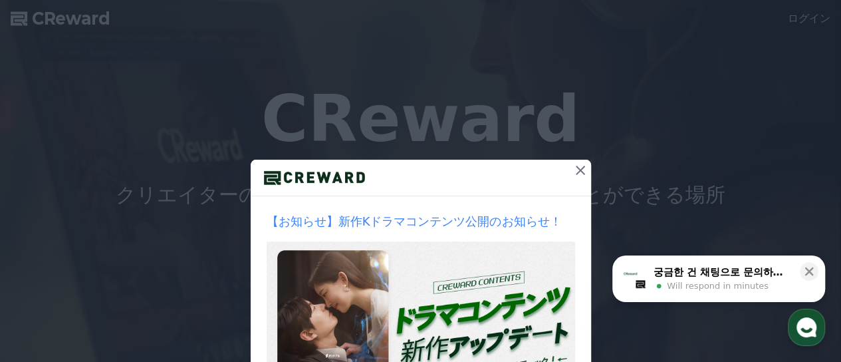
drag, startPoint x: 0, startPoint y: 0, endPoint x: 106, endPoint y: 273, distance: 293.1
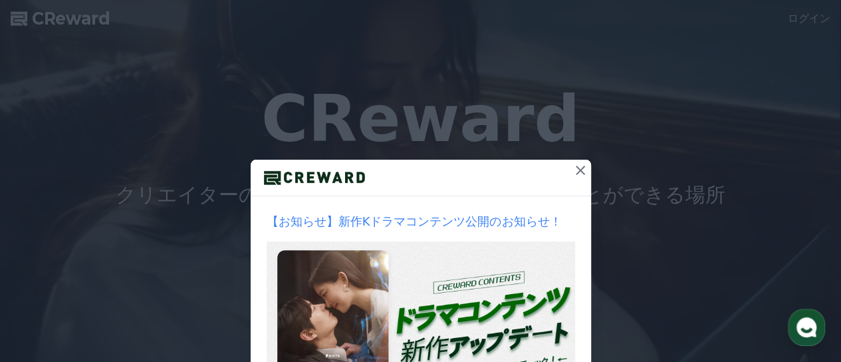
scroll to position [133, 0]
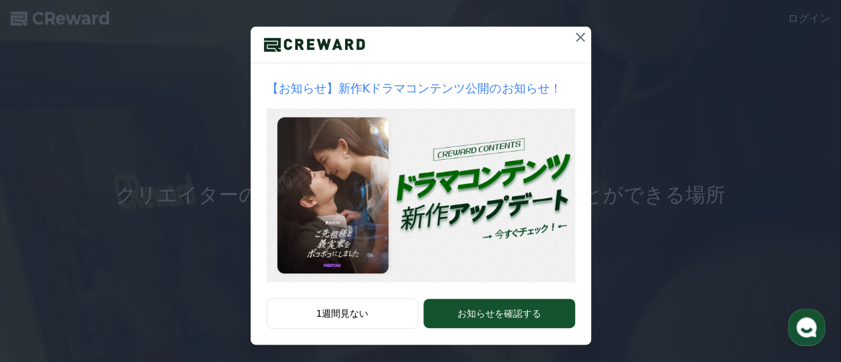
click at [589, 45] on icon at bounding box center [581, 37] width 16 height 16
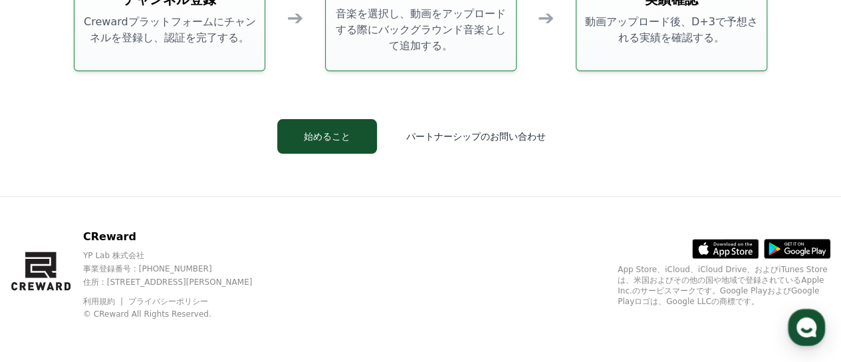
scroll to position [3733, 0]
click at [335, 119] on button "始めること" at bounding box center [327, 136] width 100 height 35
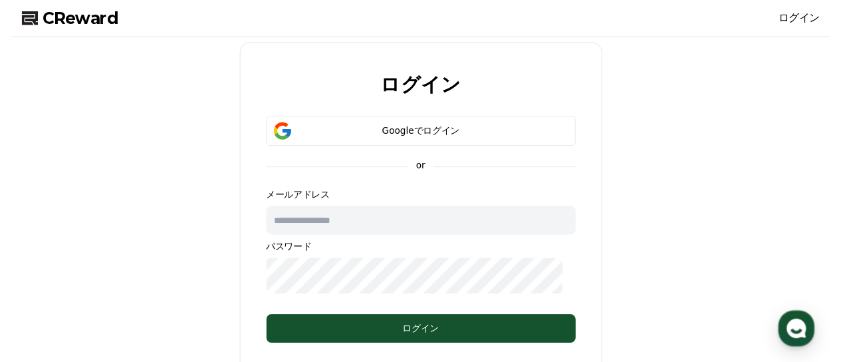
scroll to position [3733, 0]
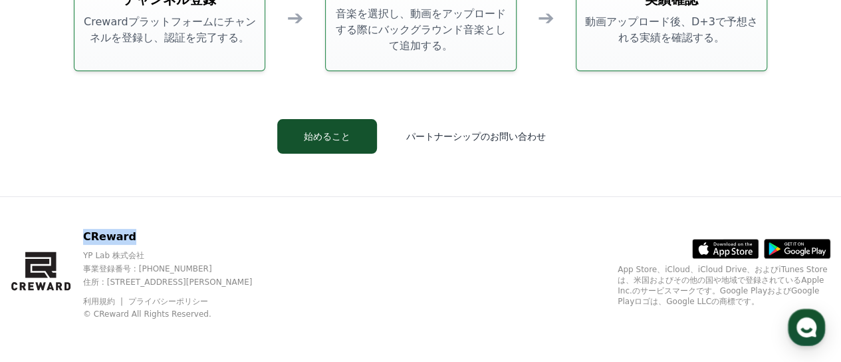
drag, startPoint x: 174, startPoint y: 211, endPoint x: 100, endPoint y: 194, distance: 75.2
click at [100, 197] on div "CReward YP Lab 株式会社 事業登録番号 : 655-81-03655 住所 : 京畿道金浦市陽村邑陽谷路495, 3階305-BI16号 利用規…" at bounding box center [420, 279] width 841 height 165
copy p "CReward"
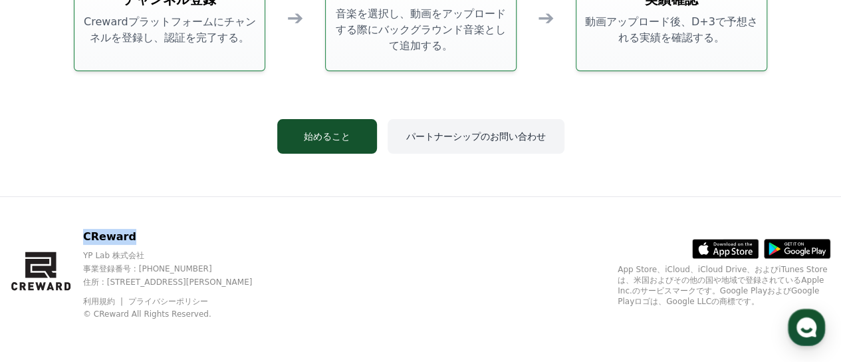
click at [451, 119] on button "パートナーシップのお問い合わせ" at bounding box center [476, 136] width 177 height 35
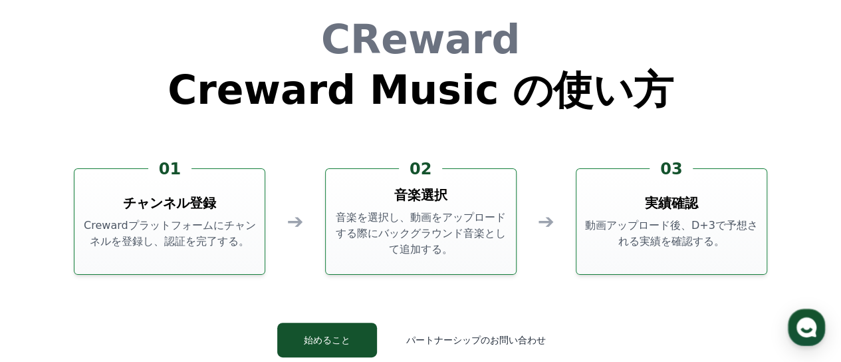
scroll to position [3666, 0]
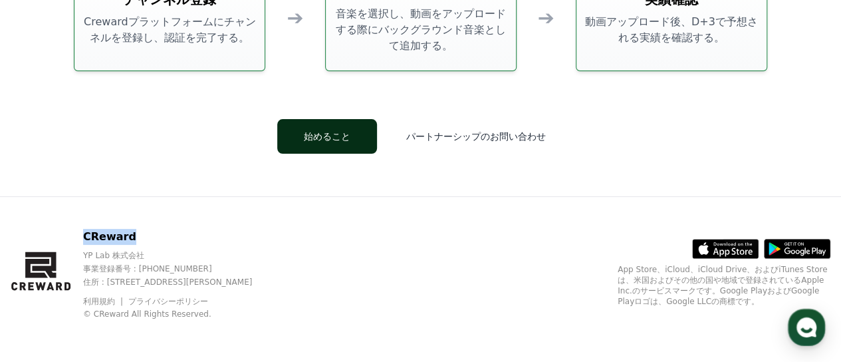
click at [323, 154] on button "始めること" at bounding box center [327, 136] width 100 height 35
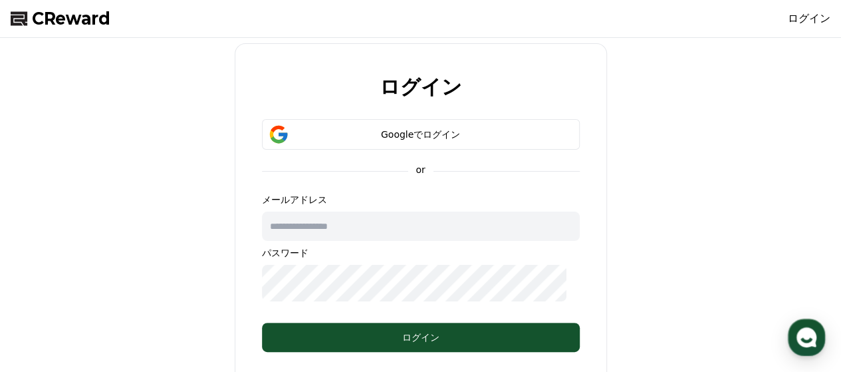
scroll to position [200, 0]
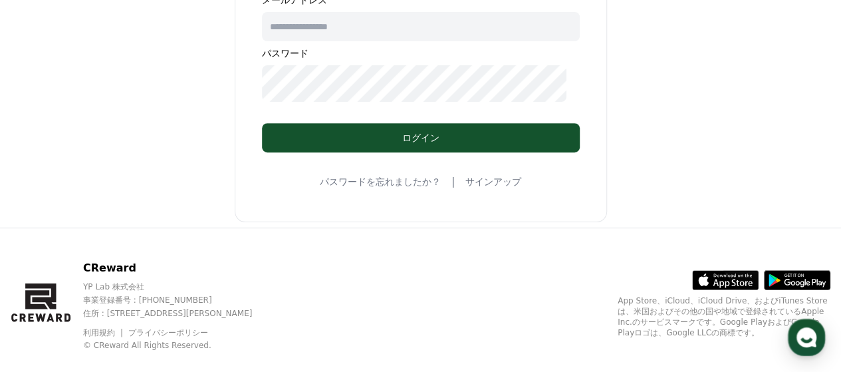
click at [478, 188] on link "サインアップ" at bounding box center [494, 181] width 56 height 13
